Goal: Task Accomplishment & Management: Manage account settings

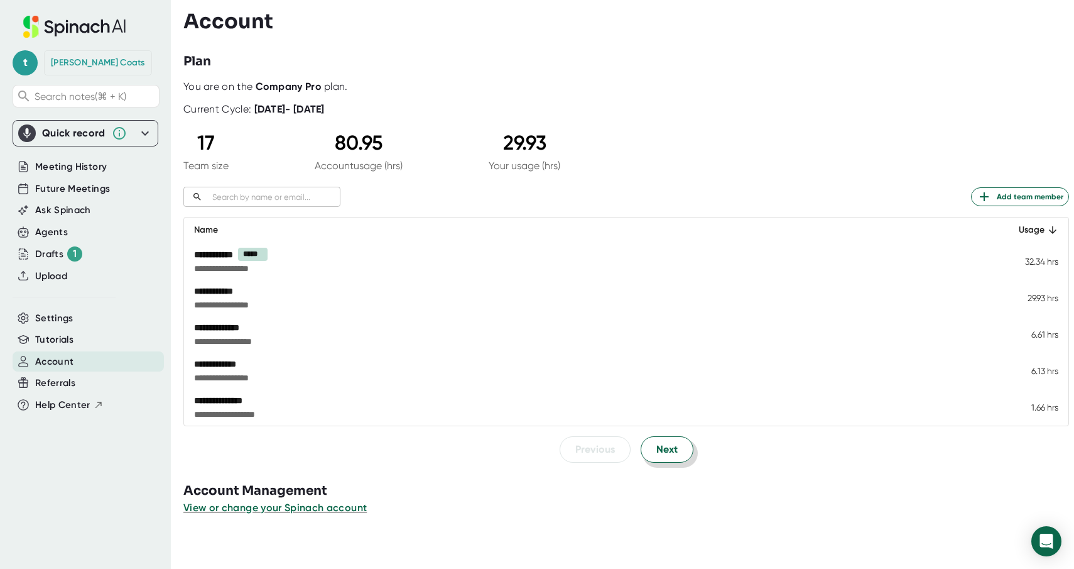
click at [660, 449] on span "Next" at bounding box center [667, 449] width 21 height 15
click at [606, 453] on span "Previous" at bounding box center [595, 448] width 40 height 15
click at [994, 198] on span "Add team member" at bounding box center [1020, 196] width 87 height 15
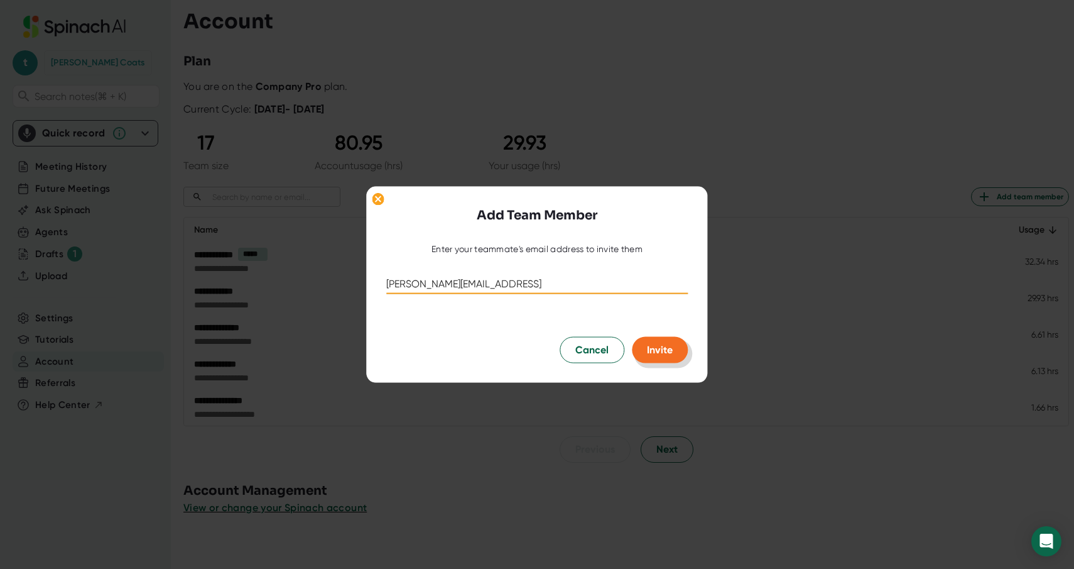
type input "[PERSON_NAME][EMAIL_ADDRESS]"
click at [665, 355] on span "Invite" at bounding box center [660, 349] width 26 height 12
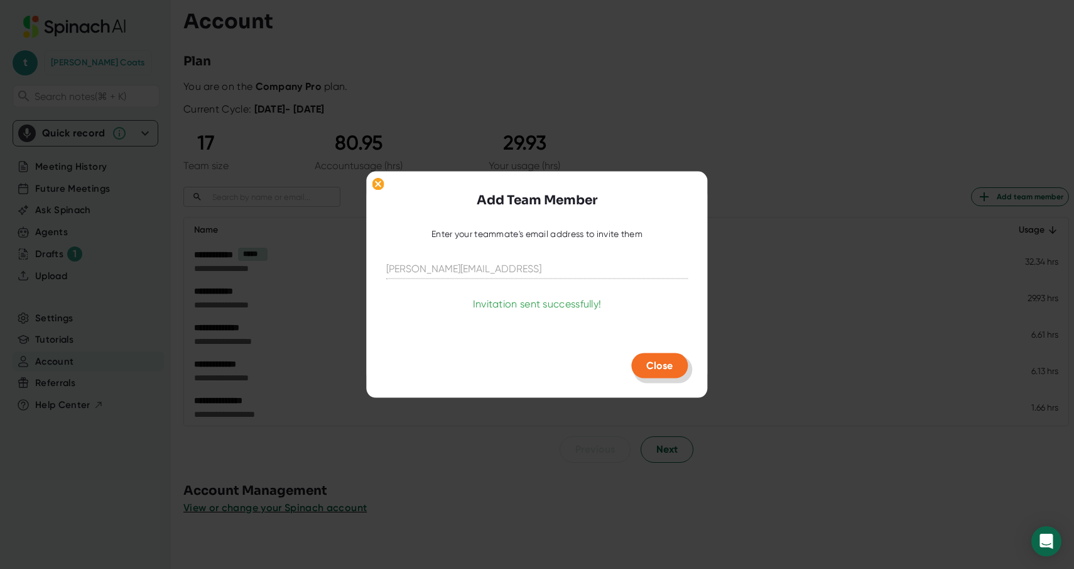
click at [649, 366] on span "Close" at bounding box center [659, 365] width 26 height 12
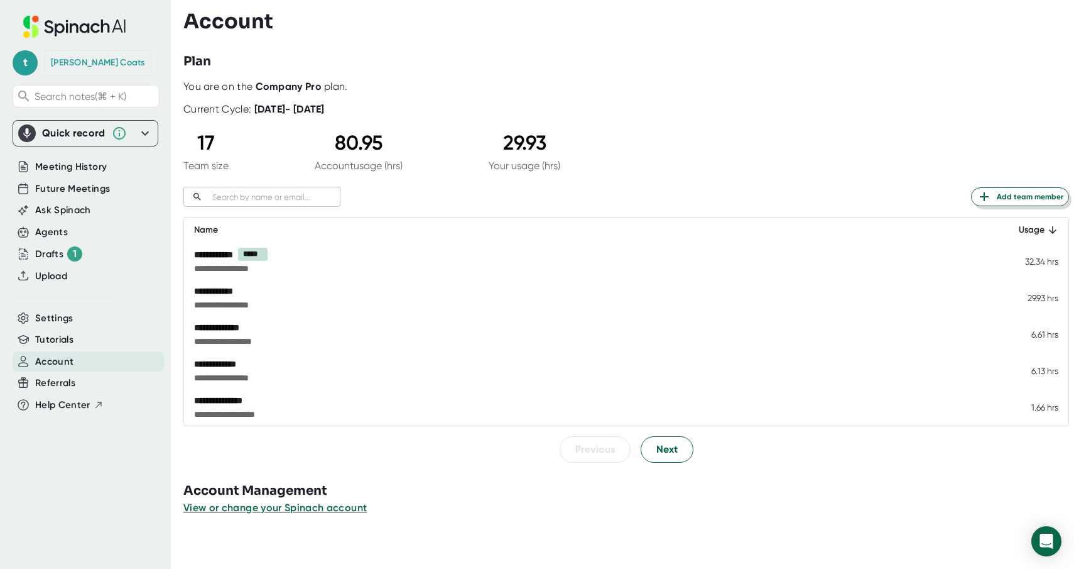
click at [1035, 200] on span "Add team member" at bounding box center [1020, 196] width 87 height 15
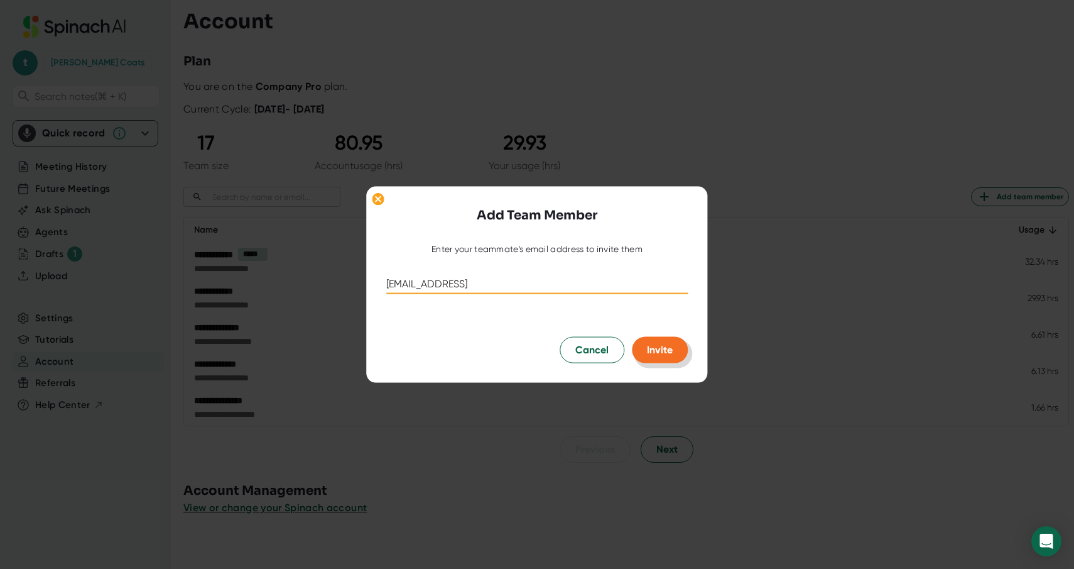
type input "[EMAIL_ADDRESS]"
click at [668, 350] on span "Invite" at bounding box center [660, 349] width 26 height 12
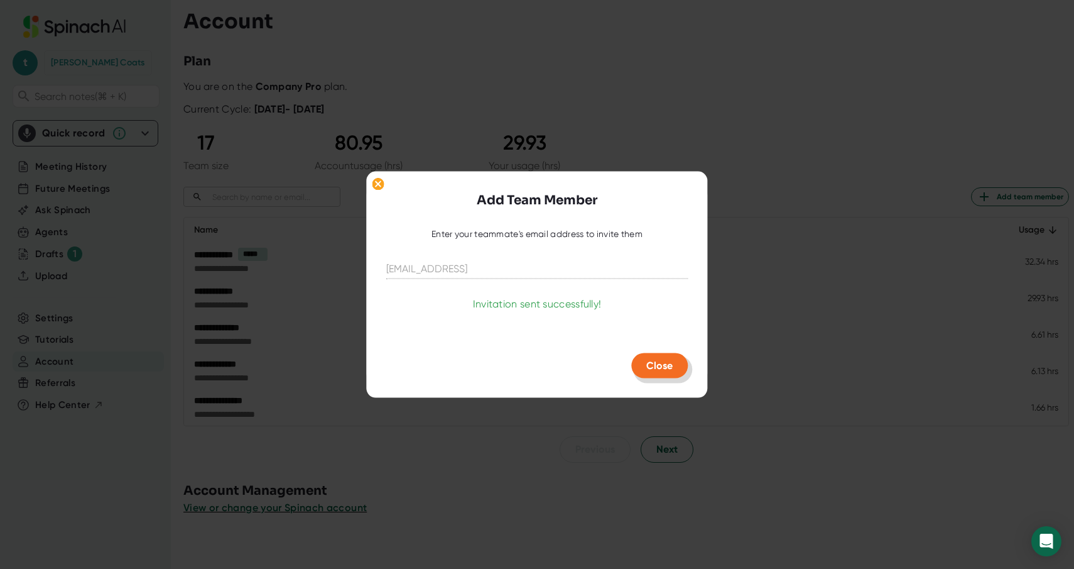
click at [654, 361] on span "Close" at bounding box center [659, 365] width 26 height 12
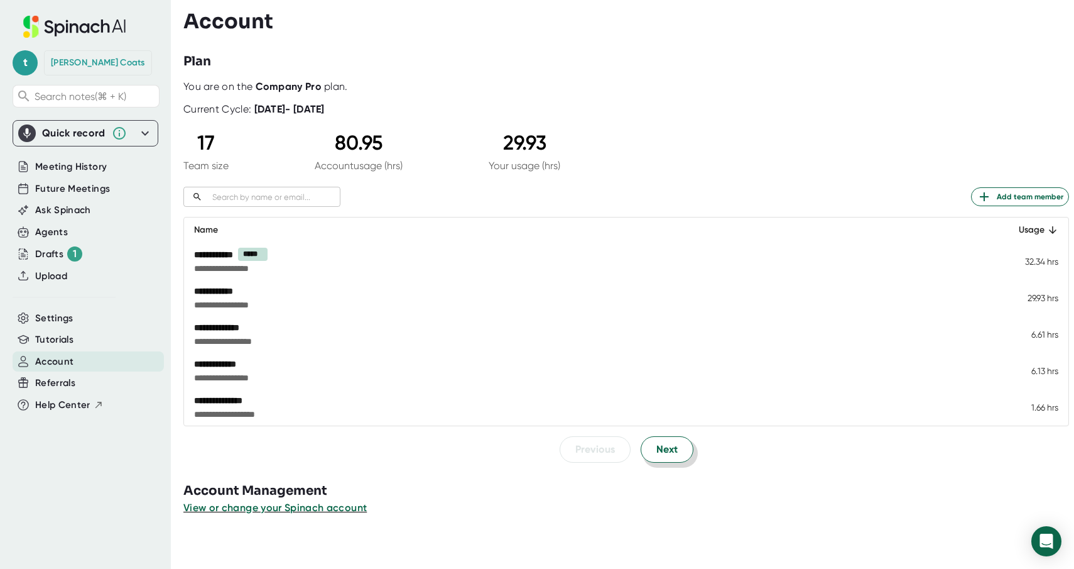
click at [671, 450] on span "Next" at bounding box center [667, 449] width 21 height 15
click at [671, 450] on span "Next" at bounding box center [667, 448] width 21 height 15
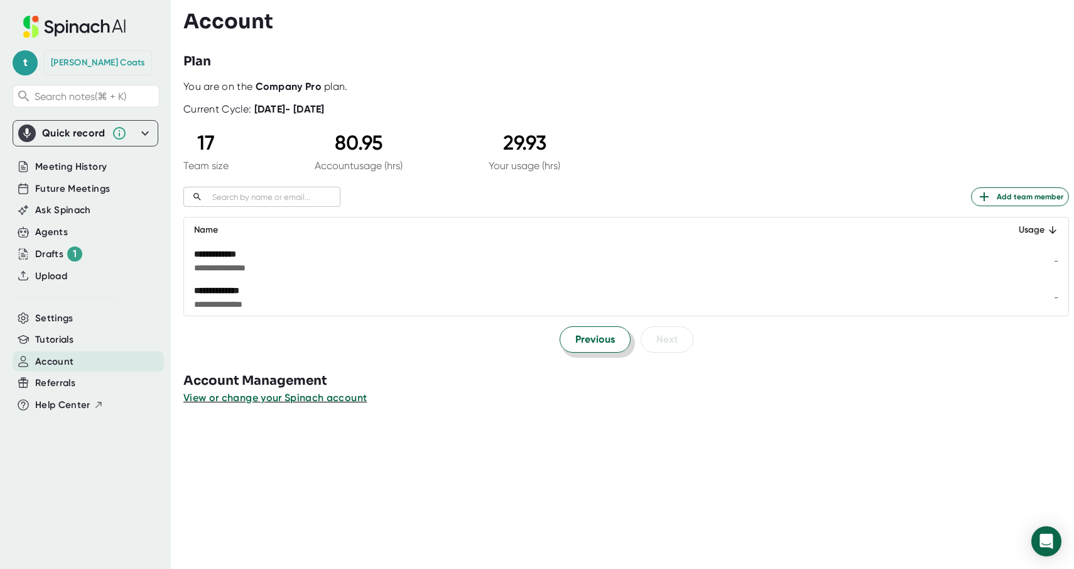
click at [594, 342] on span "Previous" at bounding box center [595, 339] width 40 height 15
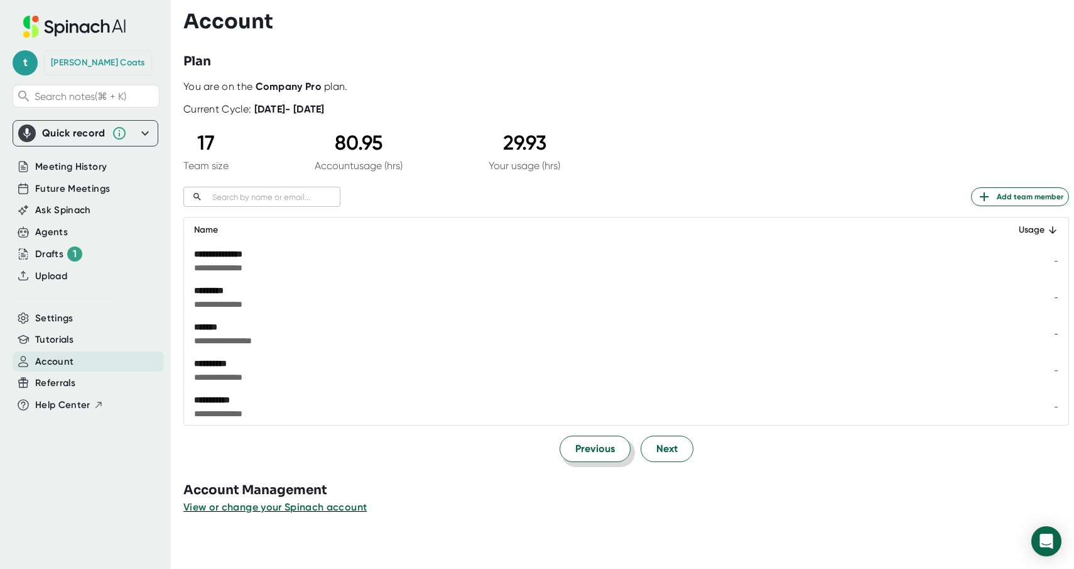
click at [581, 449] on span "Previous" at bounding box center [595, 448] width 40 height 15
